Goal: Task Accomplishment & Management: Manage account settings

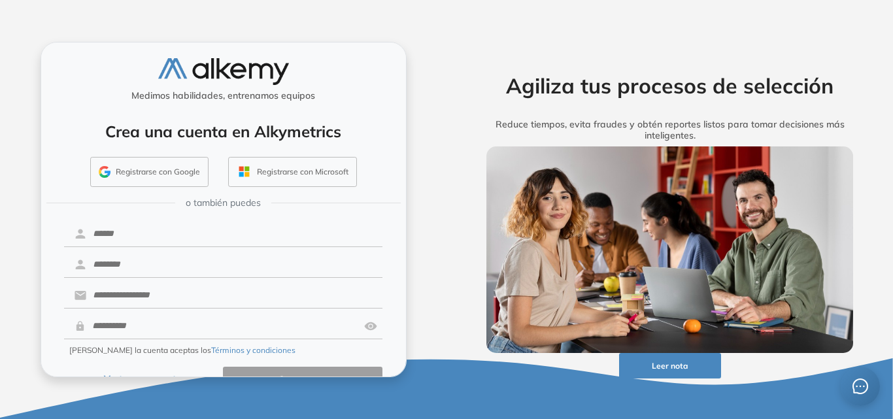
scroll to position [31, 0]
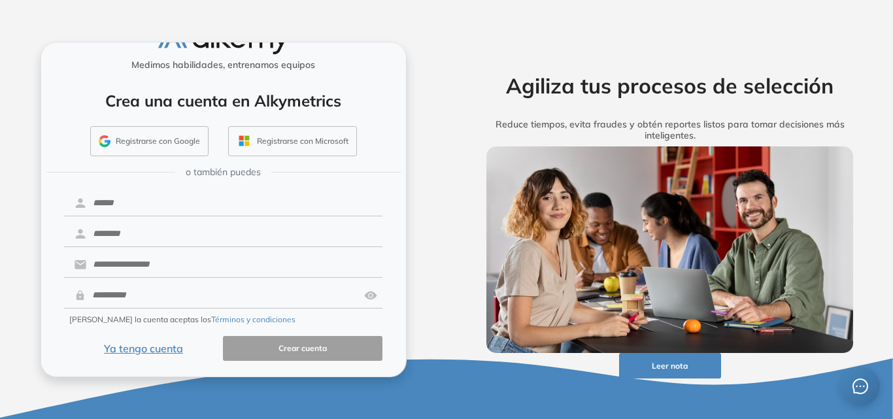
click at [155, 346] on button "Ya tengo cuenta" at bounding box center [143, 348] width 159 height 25
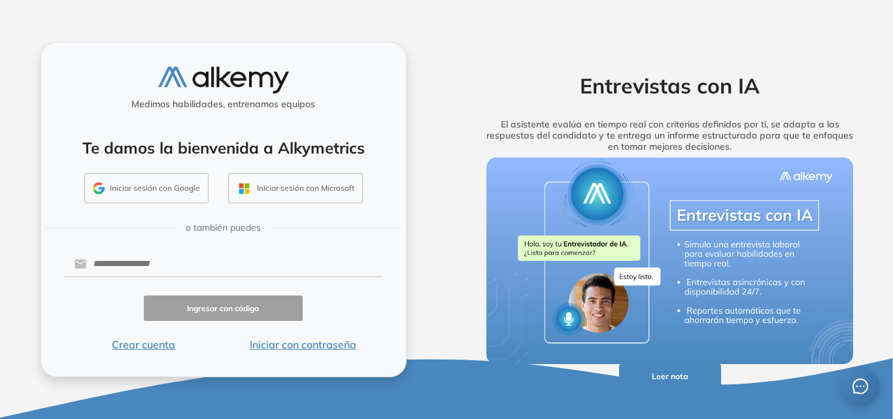
click at [159, 185] on button "Iniciar sesión con Google" at bounding box center [146, 188] width 124 height 30
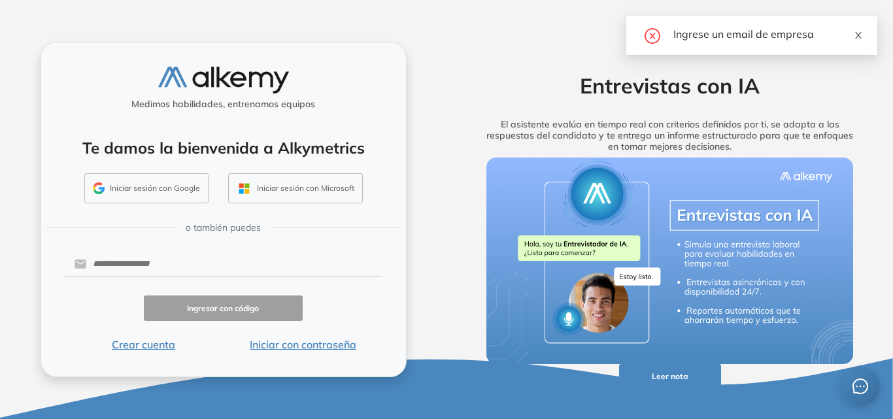
click at [857, 35] on icon "close" at bounding box center [857, 35] width 9 height 9
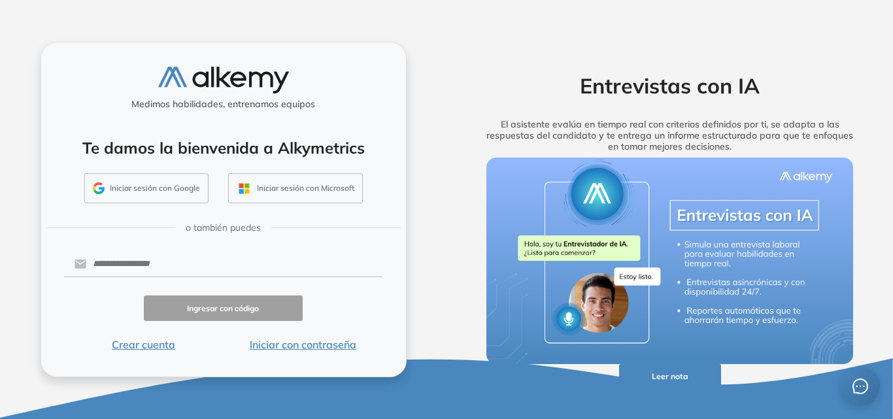
click at [315, 344] on button "Iniciar con contraseña" at bounding box center [302, 345] width 159 height 16
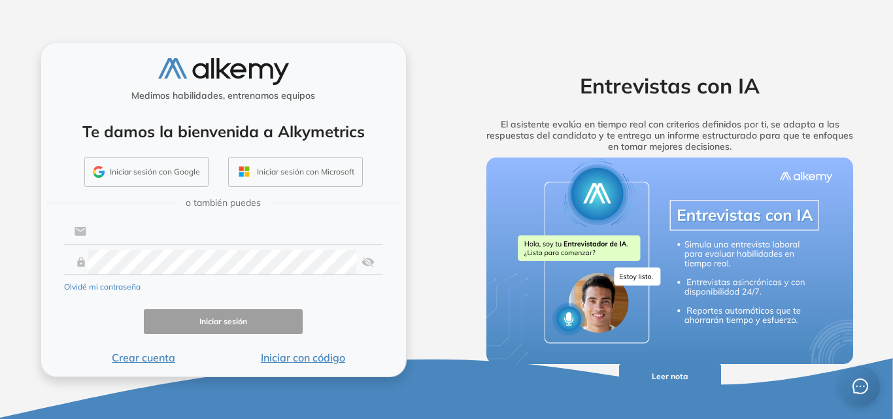
type input "**********"
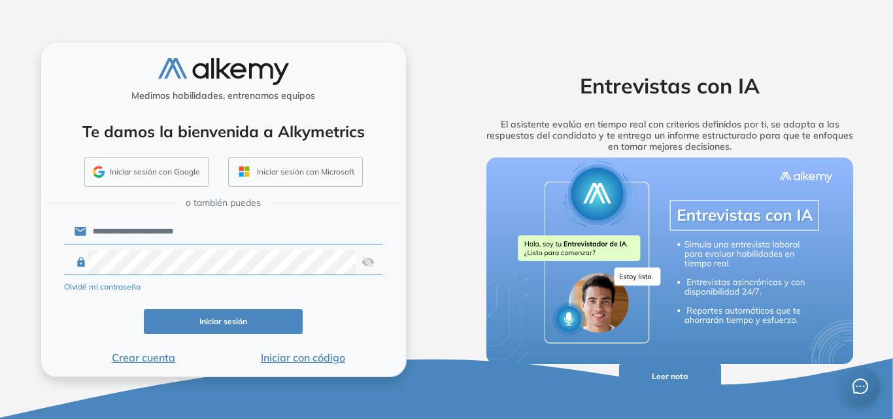
click at [253, 316] on button "Iniciar sesión" at bounding box center [223, 321] width 159 height 25
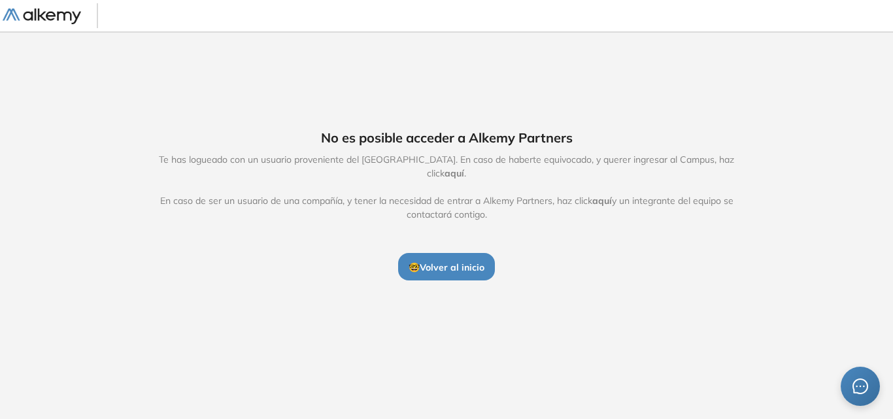
click at [450, 263] on span "🤓 Volver al inicio" at bounding box center [446, 267] width 76 height 12
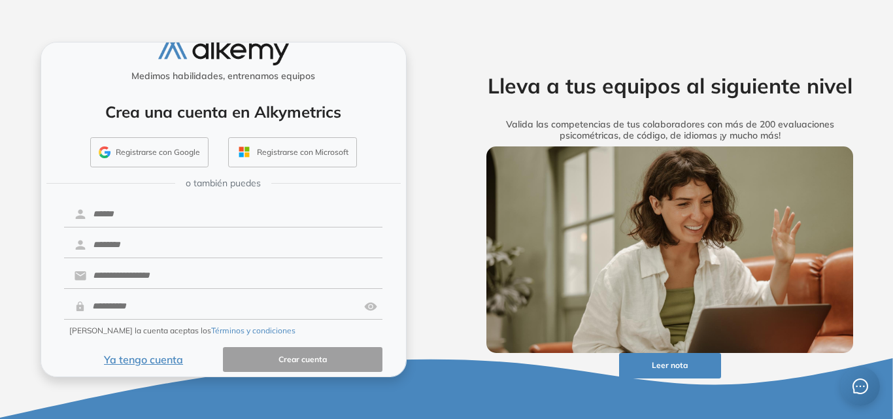
scroll to position [31, 0]
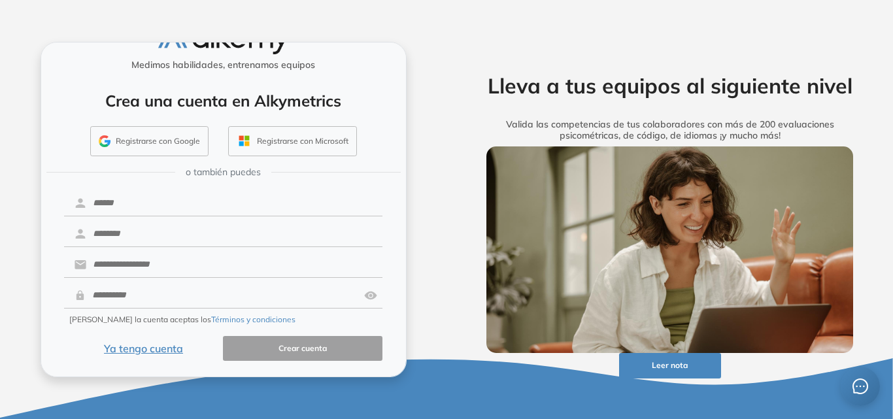
click at [173, 349] on button "Ya tengo cuenta" at bounding box center [143, 348] width 159 height 25
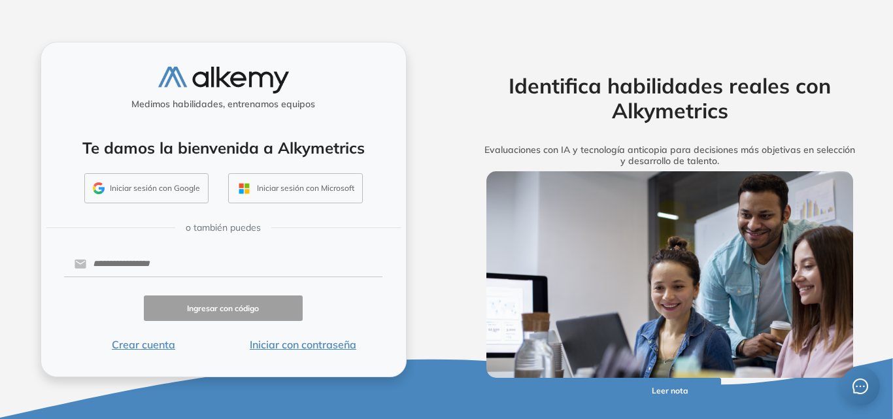
click at [278, 344] on button "Iniciar con contraseña" at bounding box center [302, 345] width 159 height 16
type input "**********"
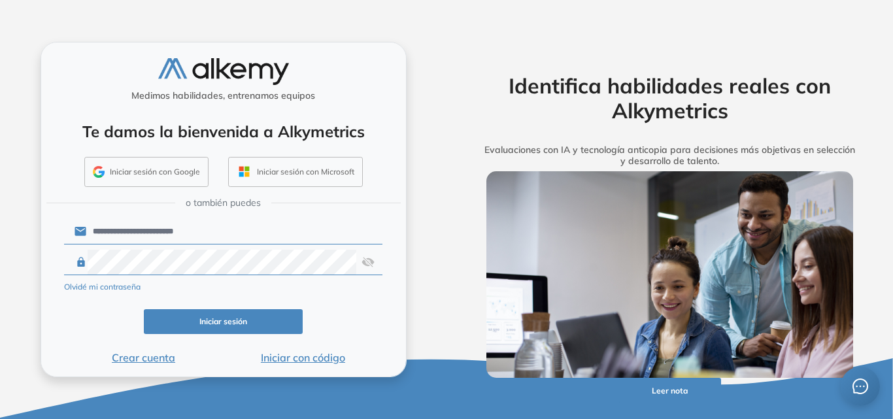
click at [278, 320] on button "Iniciar sesión" at bounding box center [223, 321] width 159 height 25
